Goal: Task Accomplishment & Management: Use online tool/utility

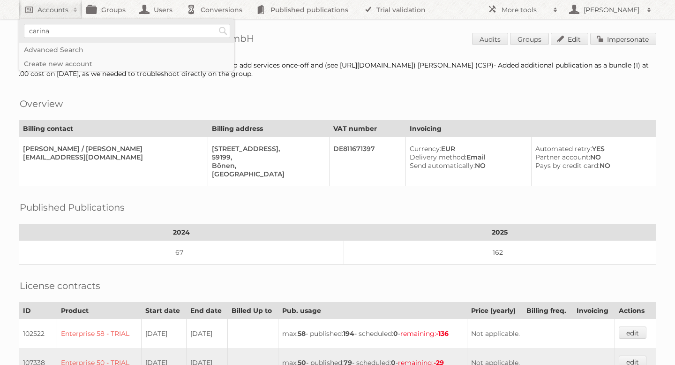
type input"] "[PERSON_NAME]"
click at [223, 29] on input "Search" at bounding box center [223, 31] width 14 height 14
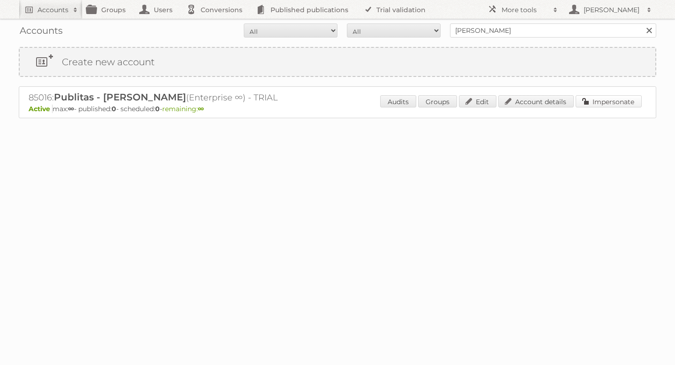
click at [610, 98] on link "Impersonate" at bounding box center [608, 101] width 66 height 12
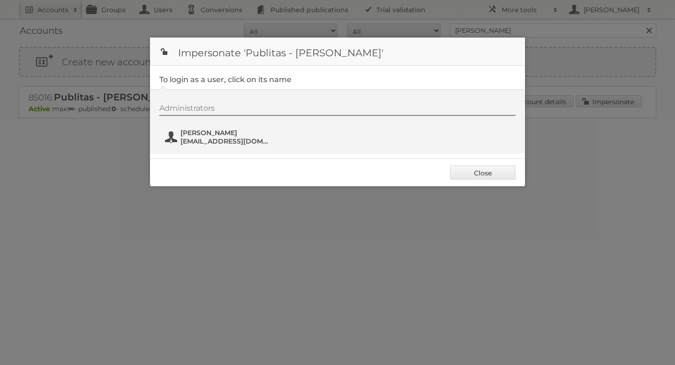
click at [210, 133] on span "[PERSON_NAME]" at bounding box center [225, 132] width 91 height 8
